Goal: Task Accomplishment & Management: Complete application form

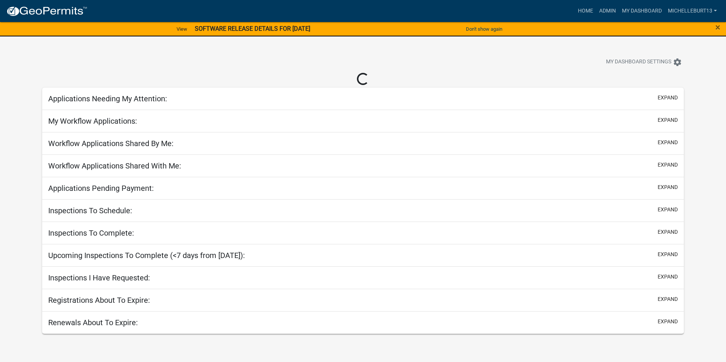
select select "3: 100"
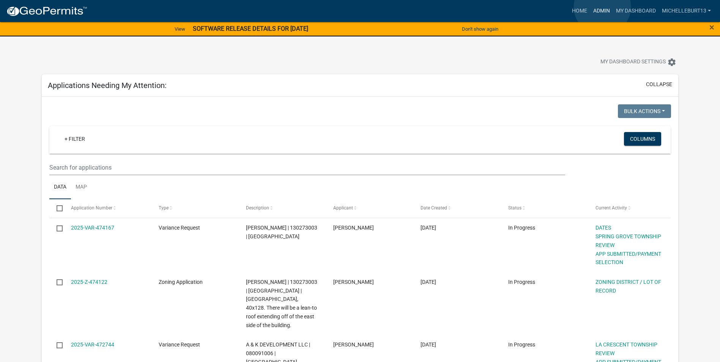
click at [602, 7] on link "Admin" at bounding box center [601, 11] width 23 height 14
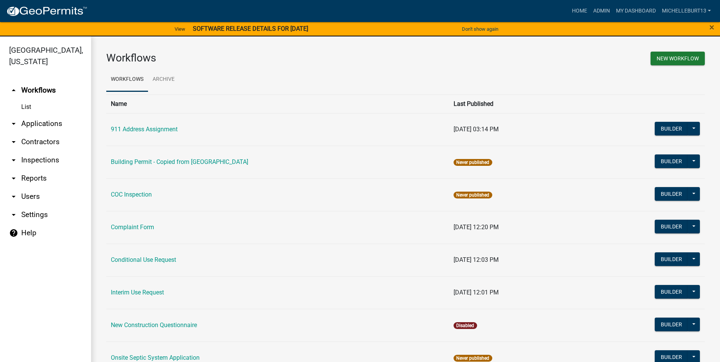
click at [54, 125] on link "arrow_drop_down Applications" at bounding box center [45, 124] width 91 height 18
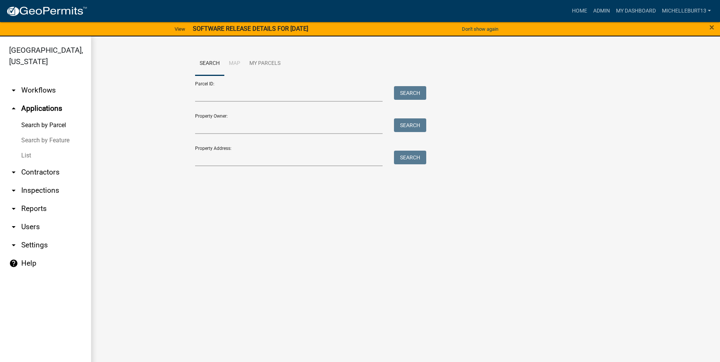
click at [29, 155] on link "List" at bounding box center [45, 155] width 91 height 15
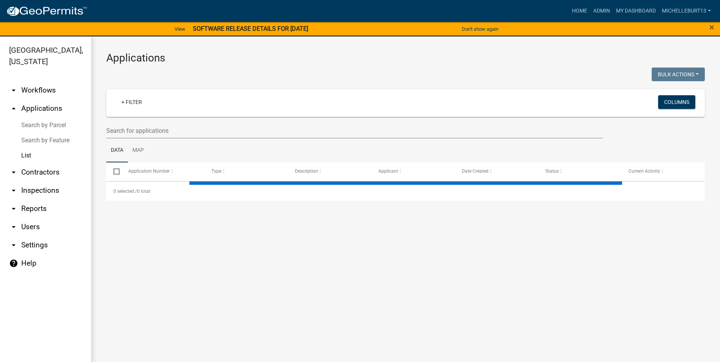
select select "3: 100"
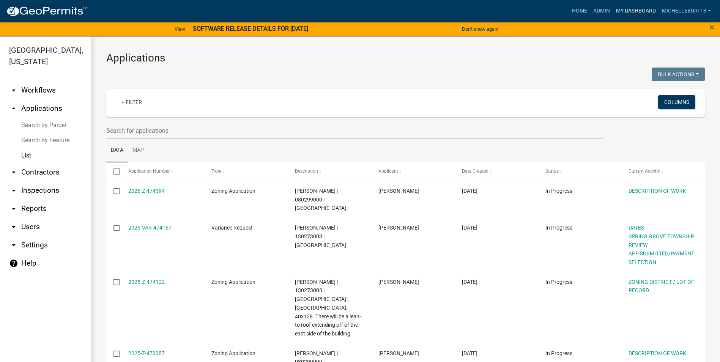
click at [637, 11] on link "My Dashboard" at bounding box center [636, 11] width 46 height 14
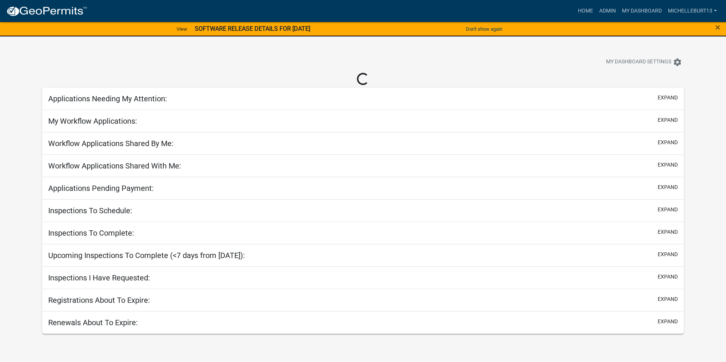
select select "3: 100"
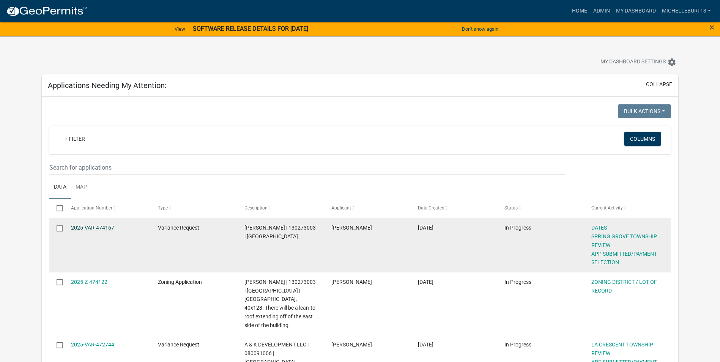
click at [99, 226] on link "2025-VAR-474167" at bounding box center [92, 228] width 43 height 6
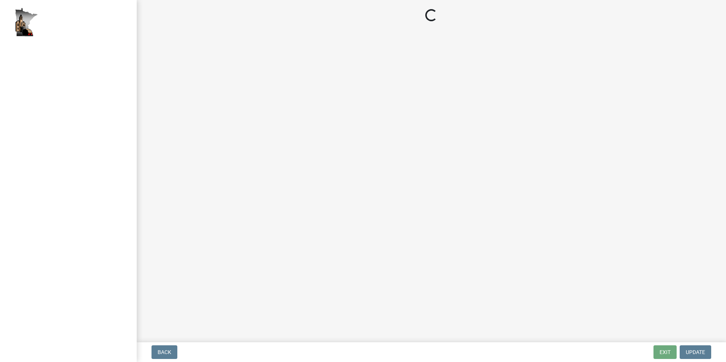
select select "2: 1"
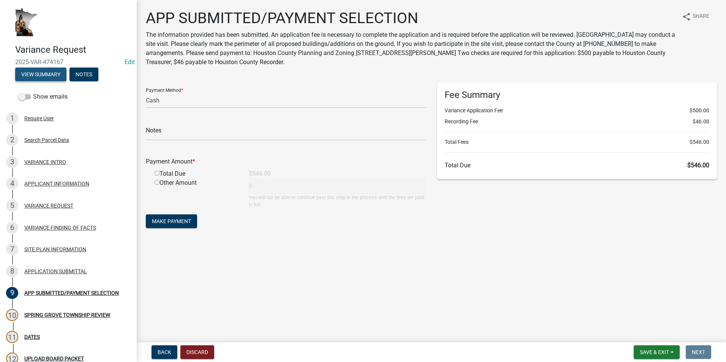
click at [40, 74] on button "View Summary" at bounding box center [40, 75] width 51 height 14
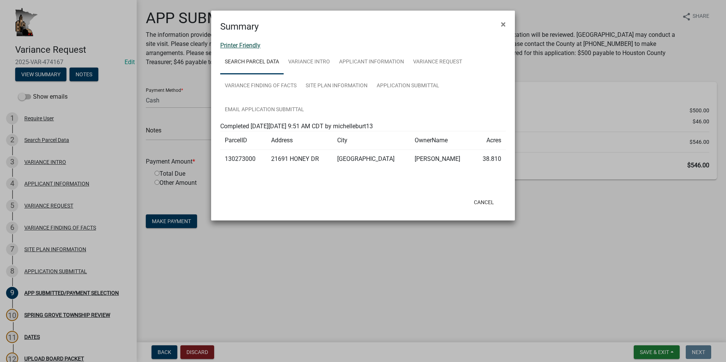
click at [251, 46] on link "Printer Friendly" at bounding box center [240, 45] width 40 height 7
click at [483, 203] on button "Cancel" at bounding box center [484, 202] width 32 height 14
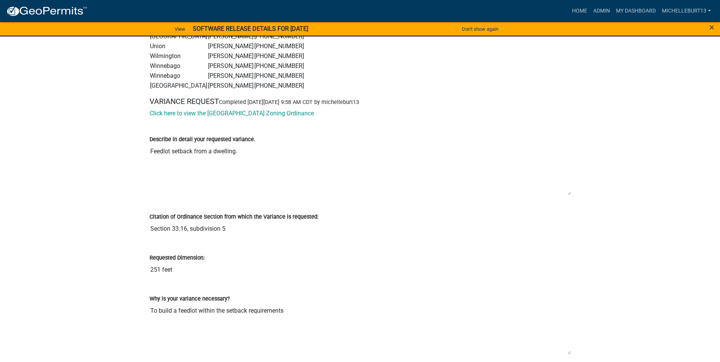
scroll to position [1139, 0]
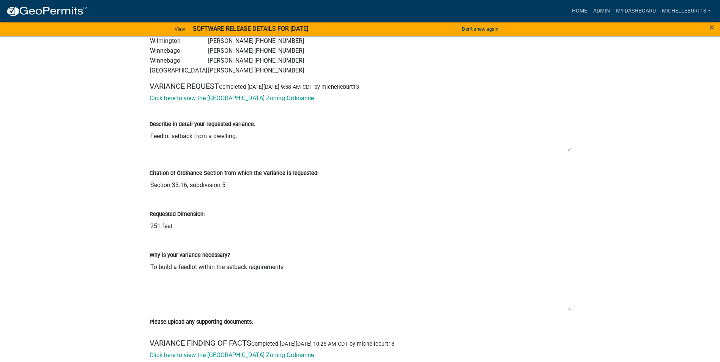
drag, startPoint x: 569, startPoint y: 178, endPoint x: 564, endPoint y: 150, distance: 28.8
click at [564, 150] on textarea "Feedlot setback from a dwelling." at bounding box center [360, 140] width 421 height 23
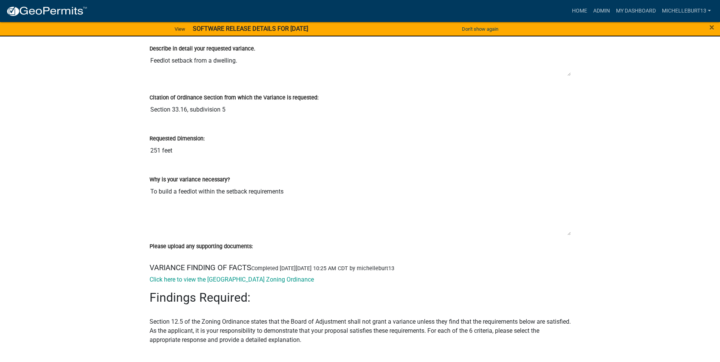
scroll to position [1215, 0]
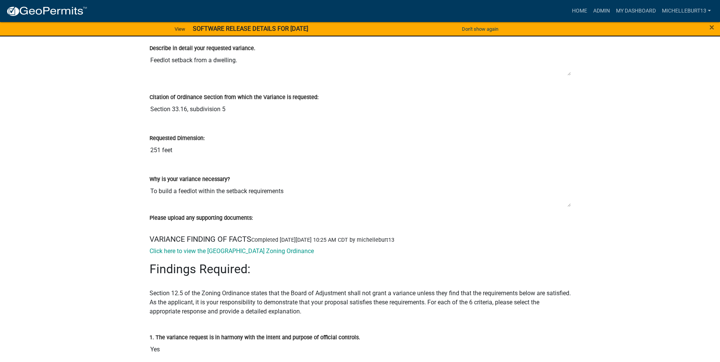
drag, startPoint x: 569, startPoint y: 232, endPoint x: 566, endPoint y: 203, distance: 28.7
click at [566, 203] on textarea "To build a feedlot within the setback requirements" at bounding box center [360, 196] width 421 height 24
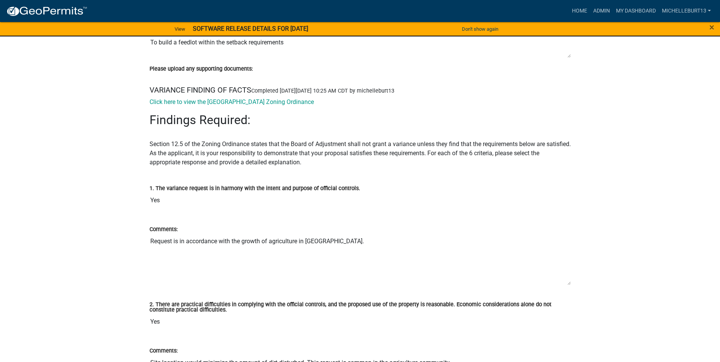
scroll to position [1366, 0]
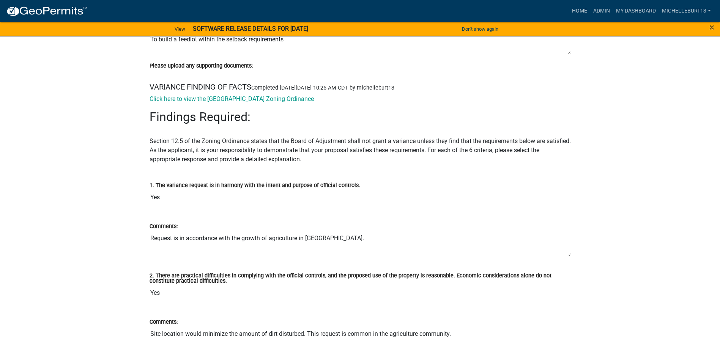
drag, startPoint x: 569, startPoint y: 281, endPoint x: 569, endPoint y: 255, distance: 25.8
click at [569, 255] on textarea "Request is in accordance with the growth of agriculture in Houston County." at bounding box center [360, 244] width 421 height 26
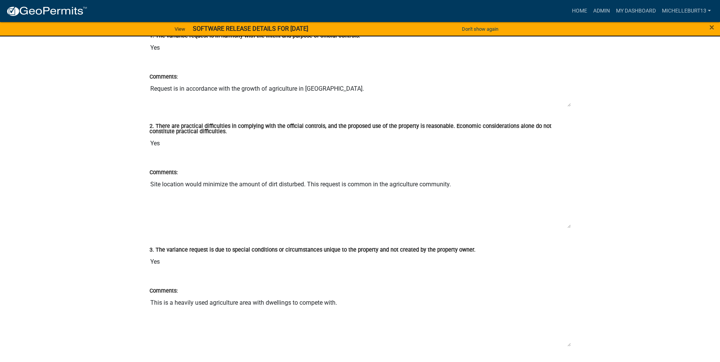
scroll to position [1518, 0]
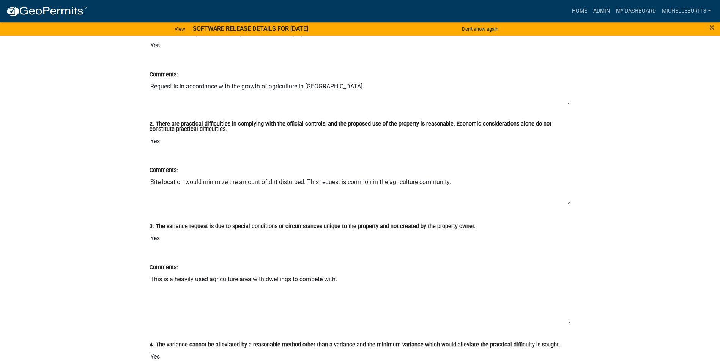
drag, startPoint x: 567, startPoint y: 224, endPoint x: 567, endPoint y: 202, distance: 21.6
click at [567, 202] on textarea "Site location would minimize the amount of dirt disturbed. This request is comm…" at bounding box center [360, 190] width 421 height 30
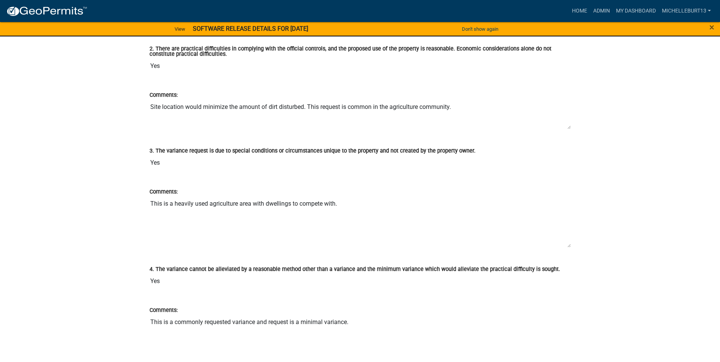
scroll to position [1594, 0]
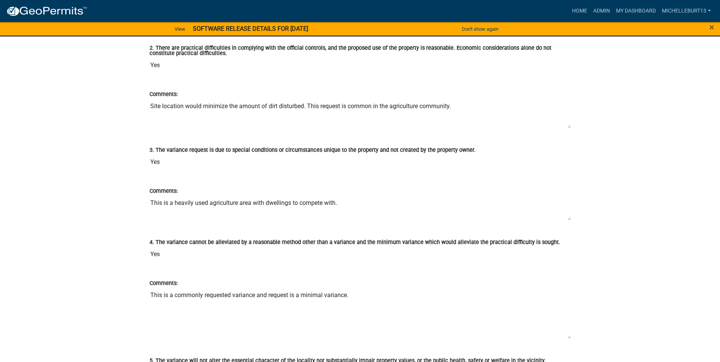
drag, startPoint x: 569, startPoint y: 246, endPoint x: 505, endPoint y: 225, distance: 67.8
click at [567, 217] on textarea "This is a heavily used agriculture area with dwellings to compete with." at bounding box center [360, 207] width 421 height 25
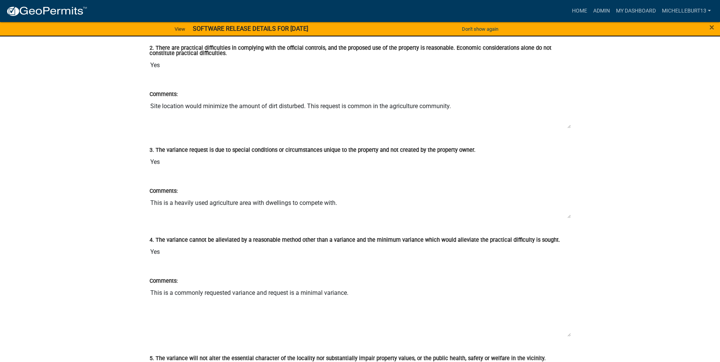
scroll to position [1670, 0]
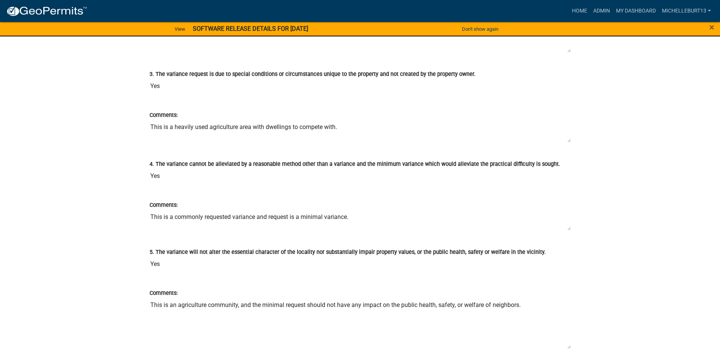
drag, startPoint x: 570, startPoint y: 260, endPoint x: 570, endPoint y: 230, distance: 30.4
click at [570, 230] on textarea "This is a commonly requested variance and request is a minimal variance." at bounding box center [360, 220] width 421 height 21
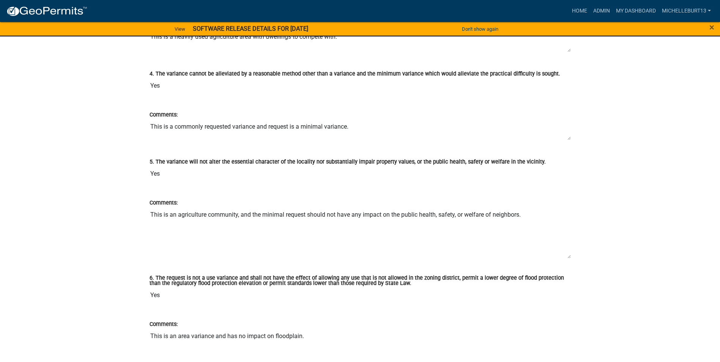
scroll to position [1784, 0]
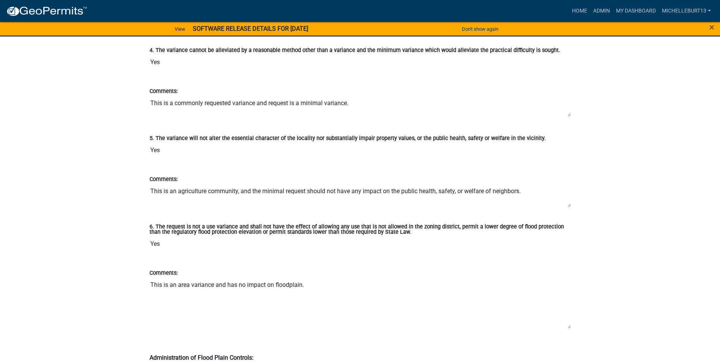
drag, startPoint x: 569, startPoint y: 233, endPoint x: 564, endPoint y: 206, distance: 28.1
click at [564, 206] on textarea "This is an agriculture community, and the minimal request should not have any i…" at bounding box center [360, 196] width 421 height 24
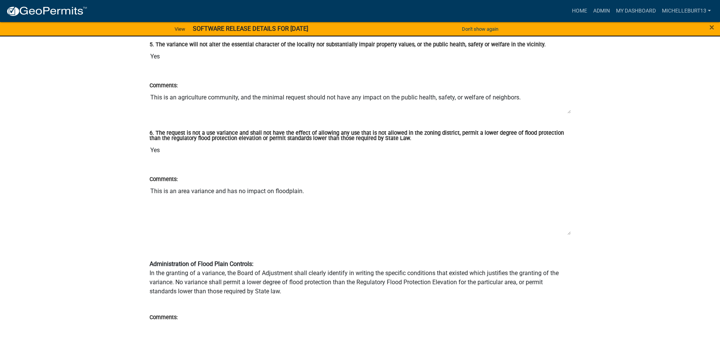
scroll to position [1898, 0]
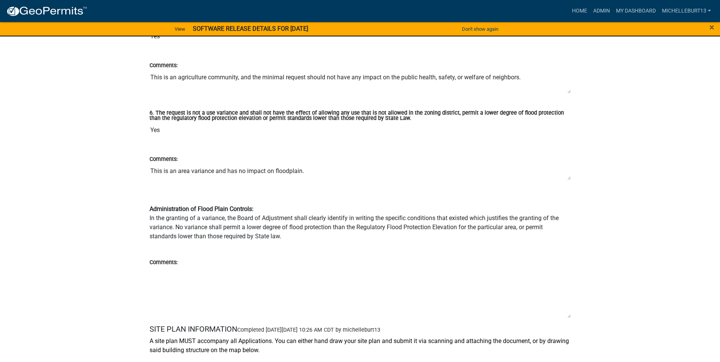
drag, startPoint x: 569, startPoint y: 213, endPoint x: 566, endPoint y: 178, distance: 35.0
click at [566, 178] on textarea "This is an area variance and has no impact on floodplain." at bounding box center [360, 172] width 421 height 17
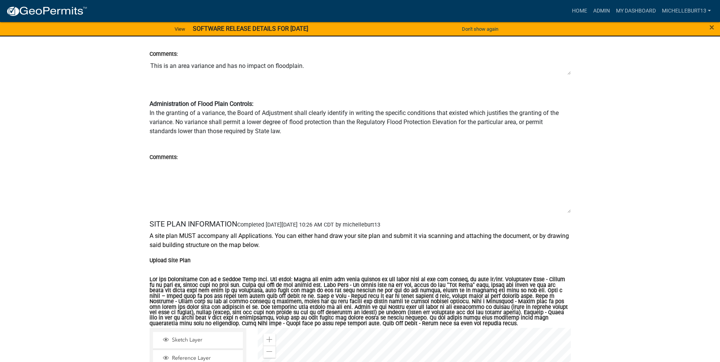
scroll to position [2012, 0]
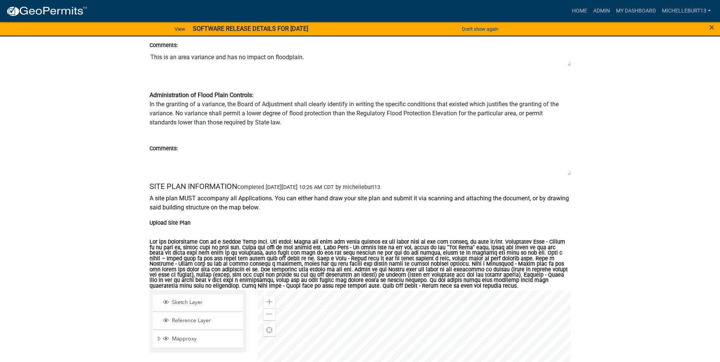
drag, startPoint x: 567, startPoint y: 203, endPoint x: 560, endPoint y: 176, distance: 27.2
click at [568, 173] on textarea "Comments:" at bounding box center [360, 164] width 421 height 23
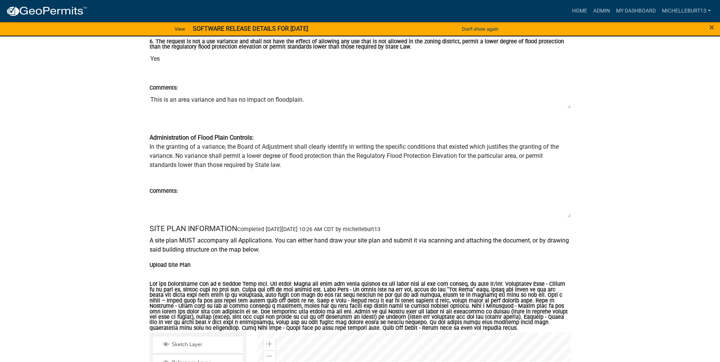
scroll to position [1857, 0]
